Goal: Information Seeking & Learning: Check status

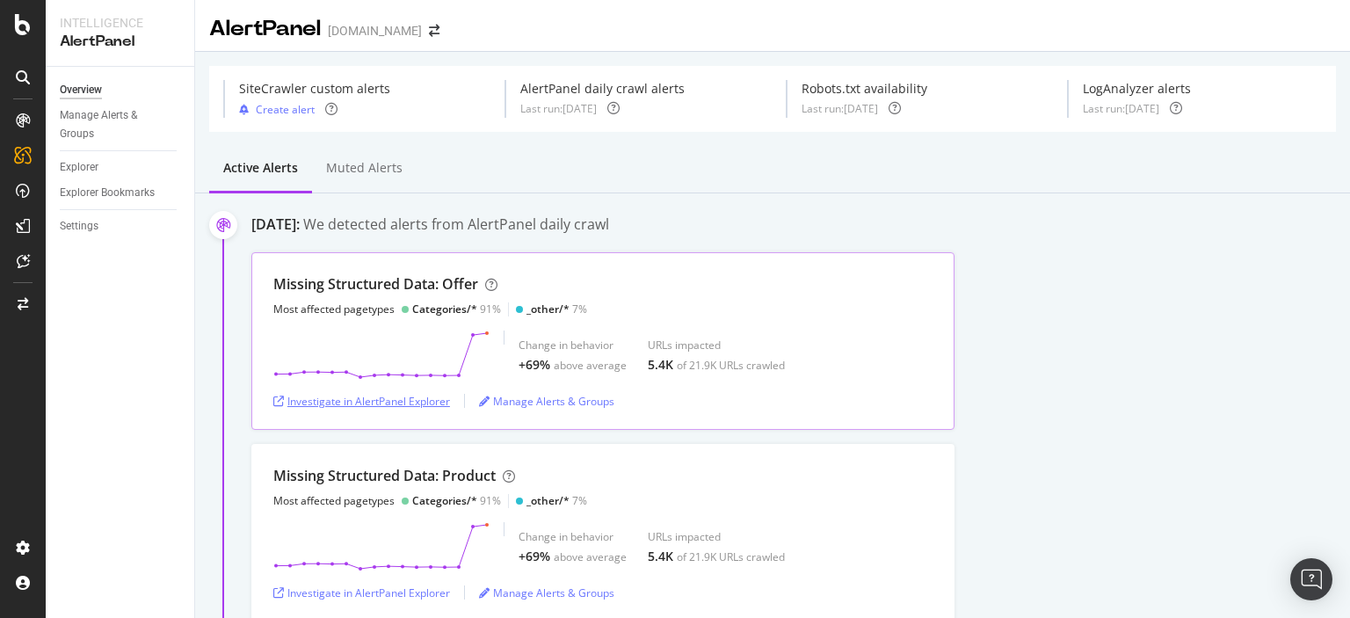
click at [425, 396] on div "Investigate in AlertPanel Explorer" at bounding box center [361, 401] width 177 height 15
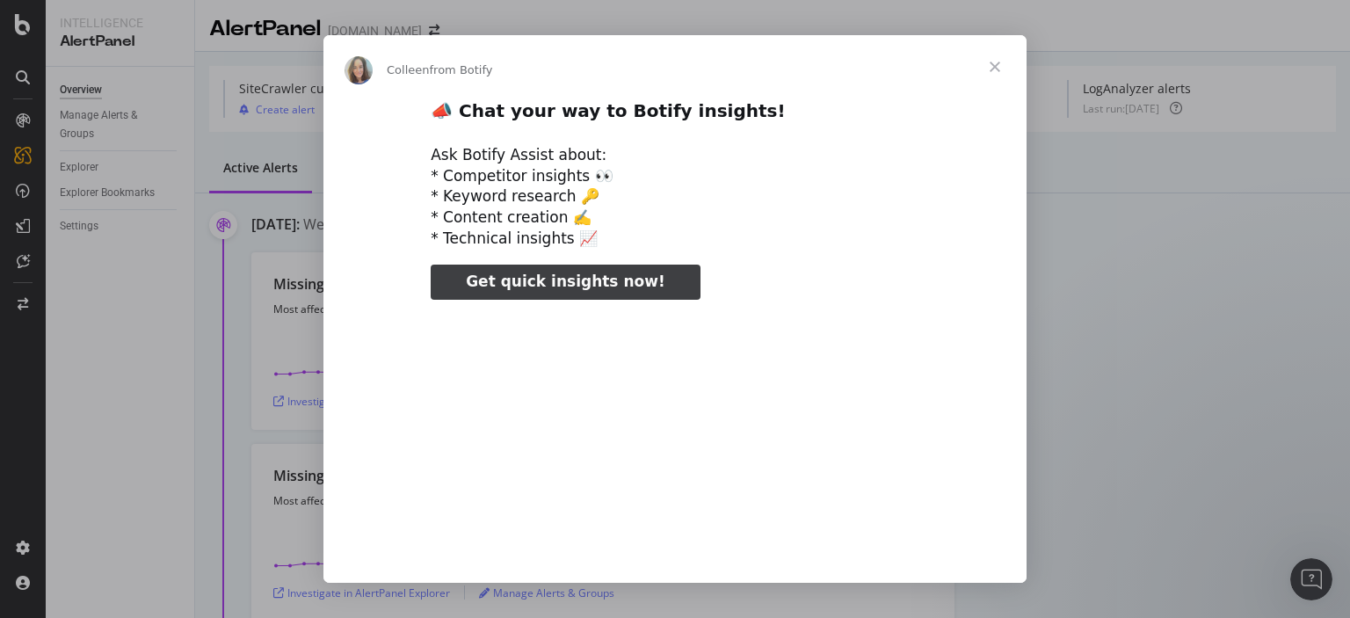
type input "129397"
click at [997, 61] on span "Close" at bounding box center [994, 66] width 63 height 63
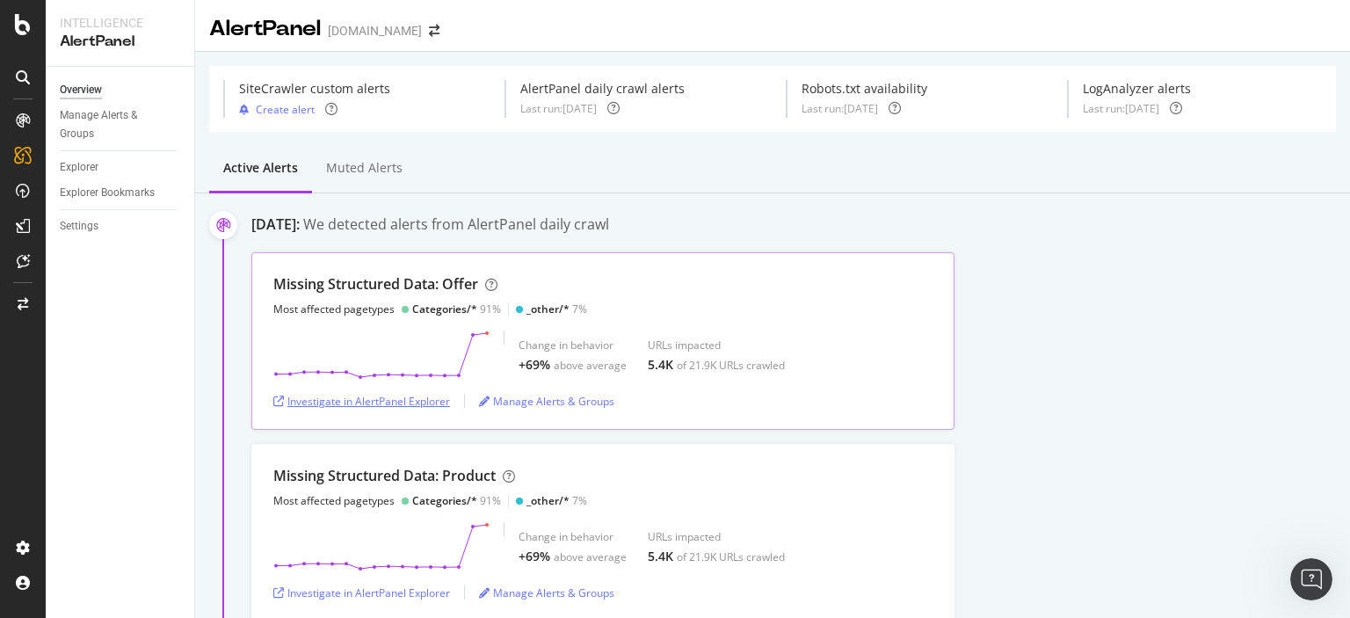
click at [422, 399] on div "Investigate in AlertPanel Explorer" at bounding box center [361, 401] width 177 height 15
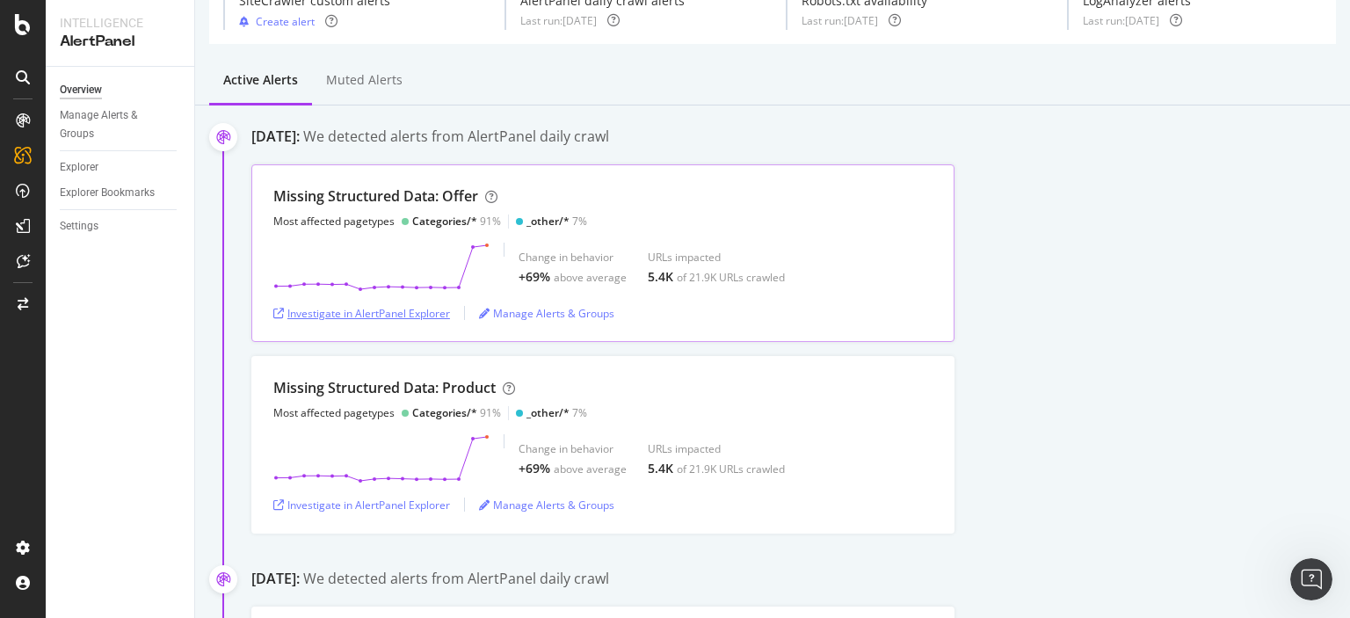
scroll to position [176, 0]
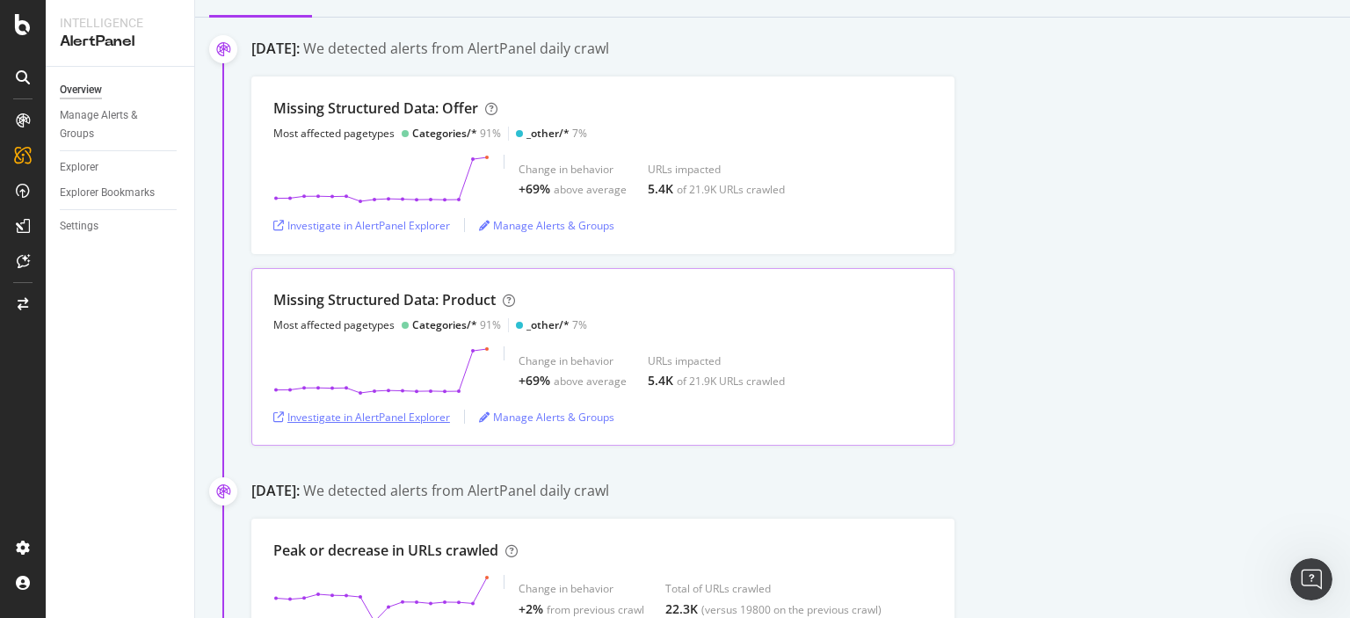
click at [388, 417] on div "Investigate in AlertPanel Explorer" at bounding box center [361, 417] width 177 height 15
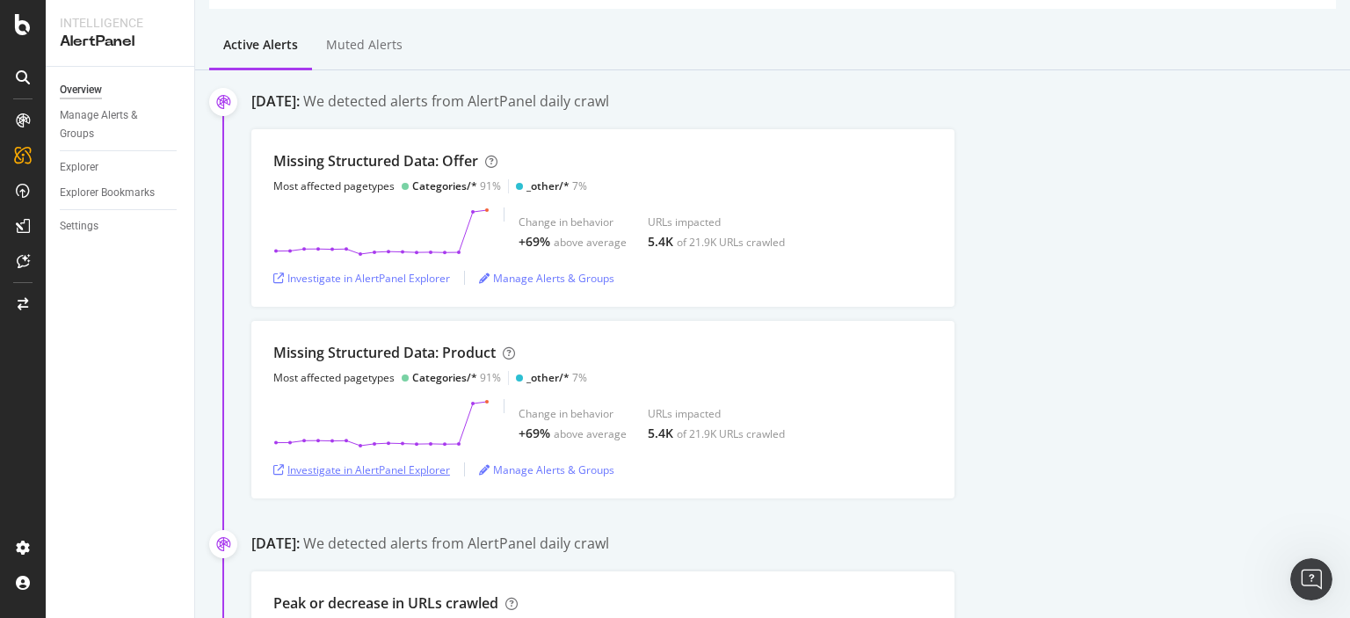
scroll to position [88, 0]
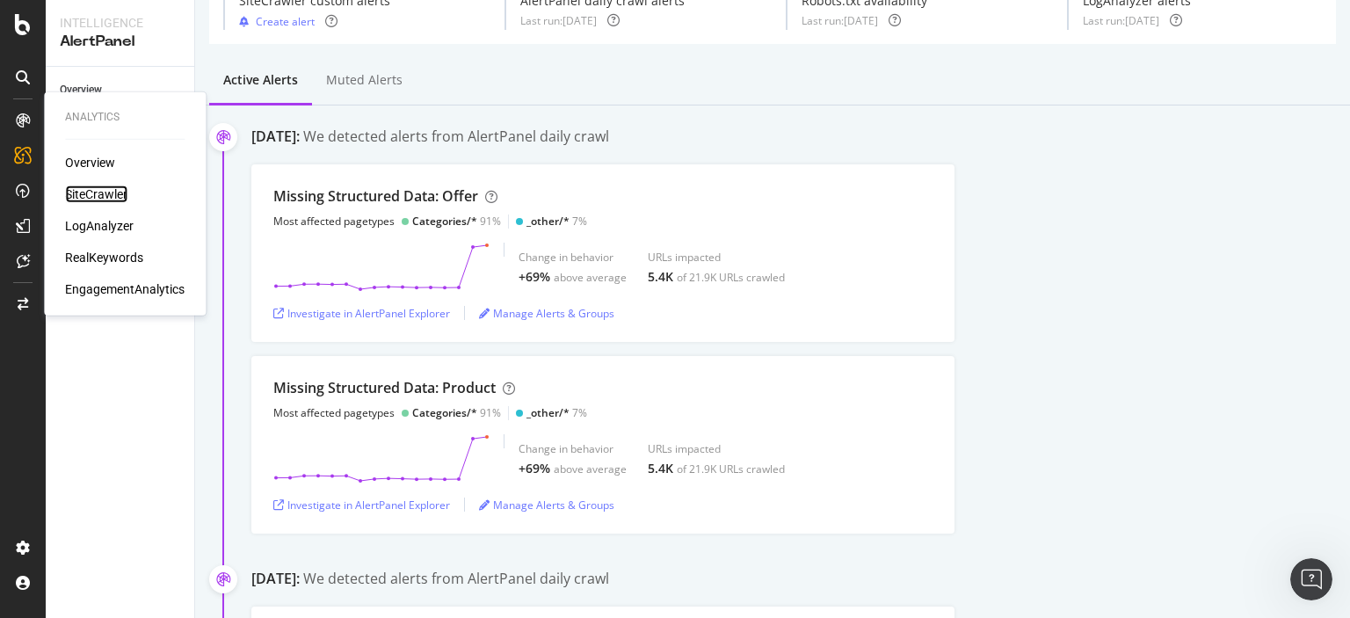
click at [89, 196] on div "SiteCrawler" at bounding box center [96, 194] width 62 height 18
